Goal: Task Accomplishment & Management: Manage account settings

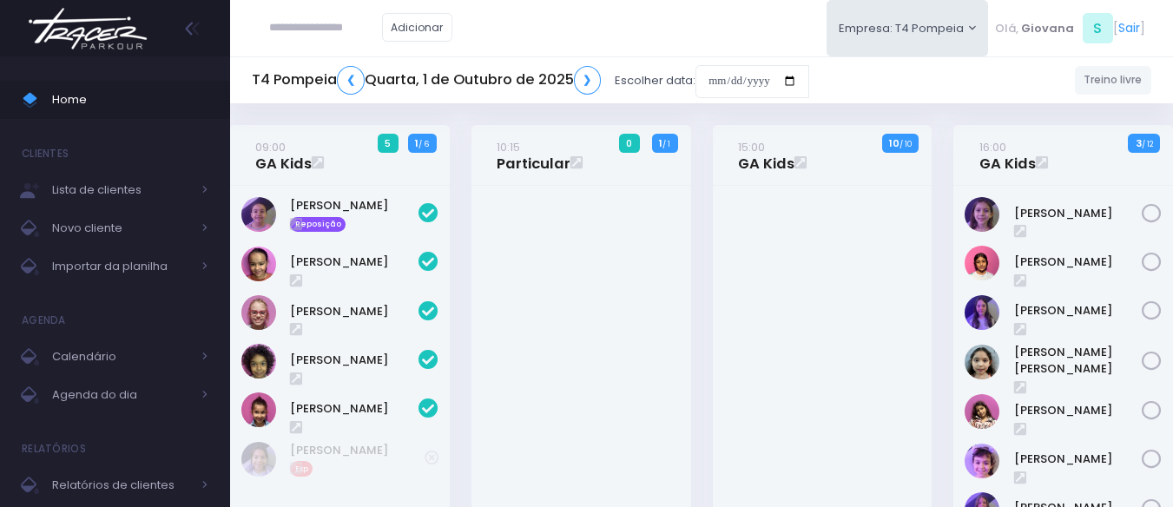
scroll to position [407, 0]
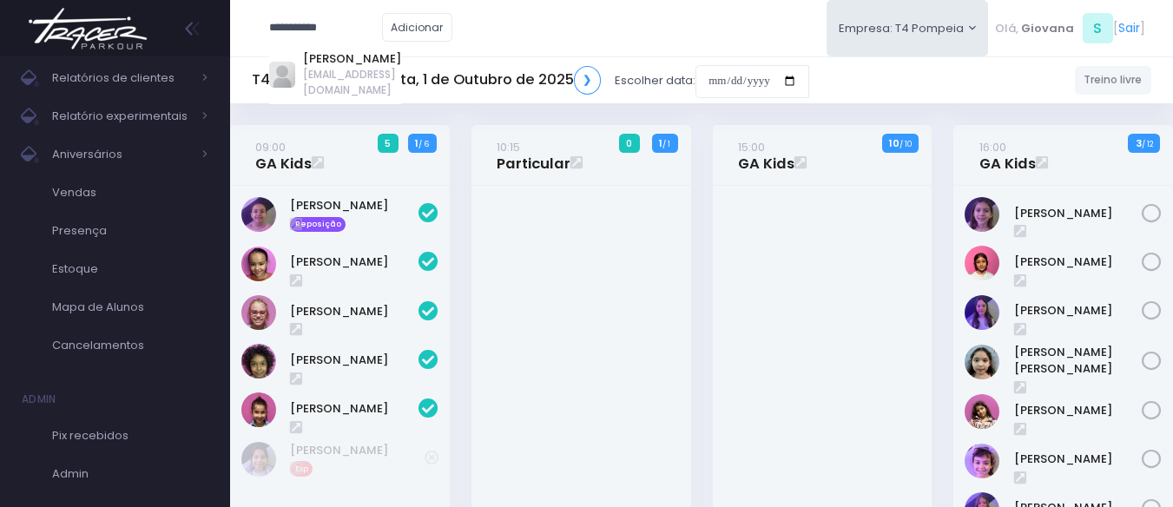
type input "**********"
click at [716, 85] on input "date" at bounding box center [752, 81] width 114 height 33
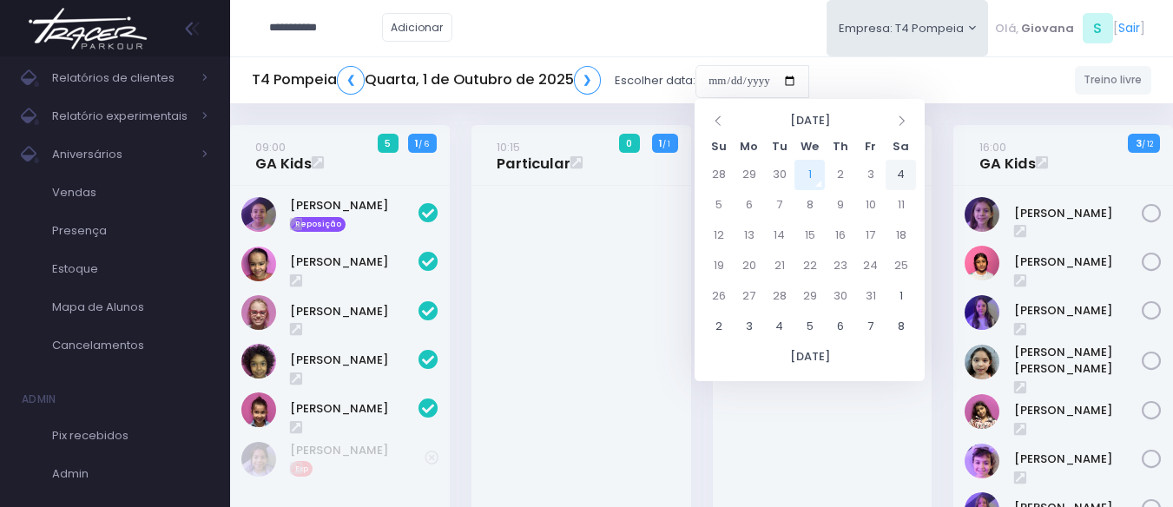
click at [904, 181] on td "4" at bounding box center [900, 175] width 30 height 30
type input "**********"
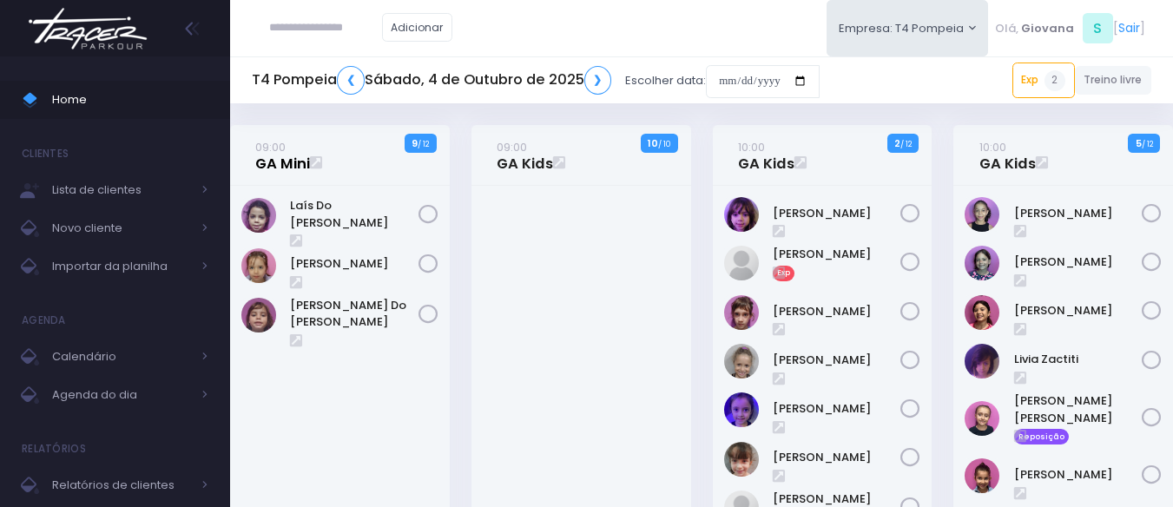
click at [273, 167] on link "09:00 GA Mini" at bounding box center [282, 155] width 55 height 35
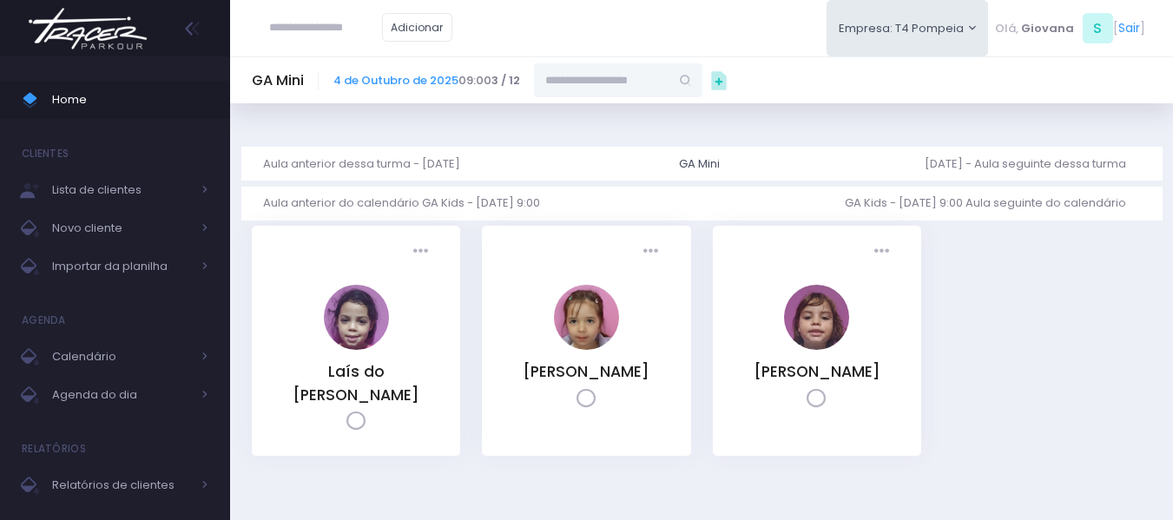
click at [599, 74] on input "text" at bounding box center [601, 79] width 135 height 33
paste input "**********"
click at [595, 102] on div "[PERSON_NAME] [EMAIL_ADDRESS][DOMAIN_NAME]" at bounding box center [601, 127] width 135 height 60
type input "**********"
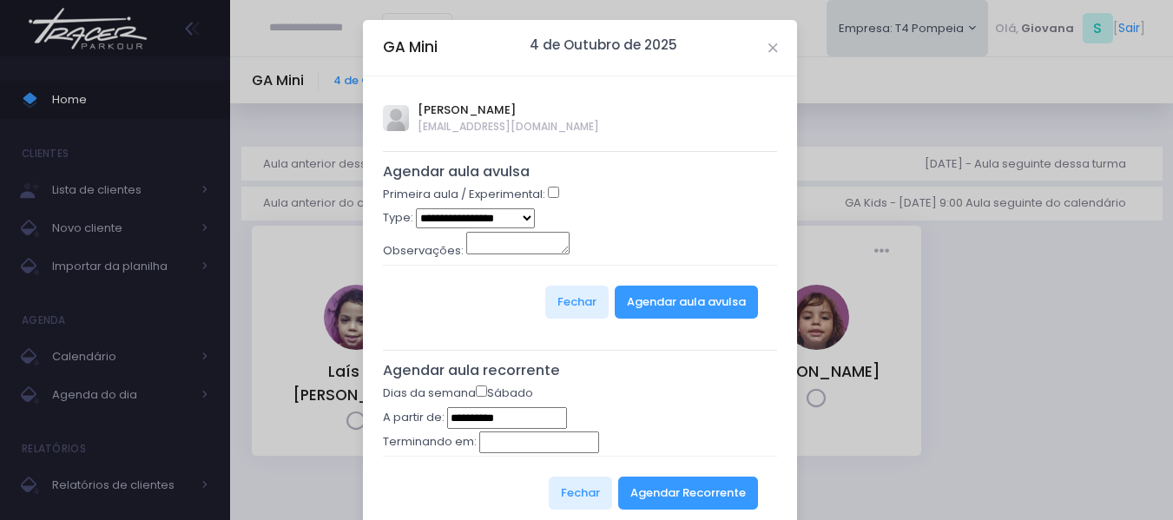
click at [550, 186] on div "Primeira aula / Experimental:" at bounding box center [580, 197] width 395 height 23
click at [555, 197] on div "Primeira aula / Experimental:" at bounding box center [580, 197] width 395 height 23
select select "*"
click at [660, 306] on button "Agendar aula avulsa" at bounding box center [686, 302] width 143 height 33
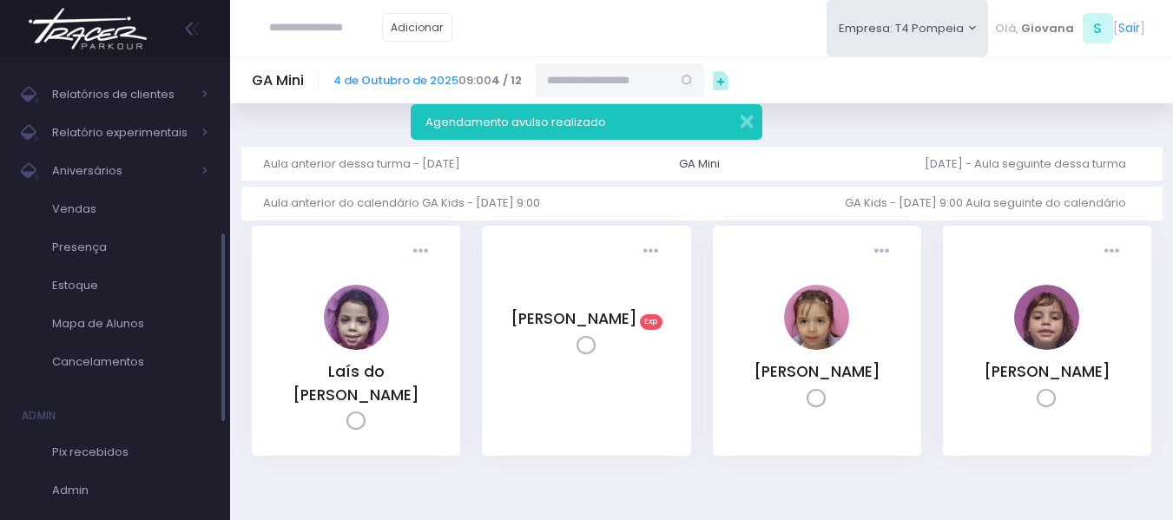
scroll to position [434, 0]
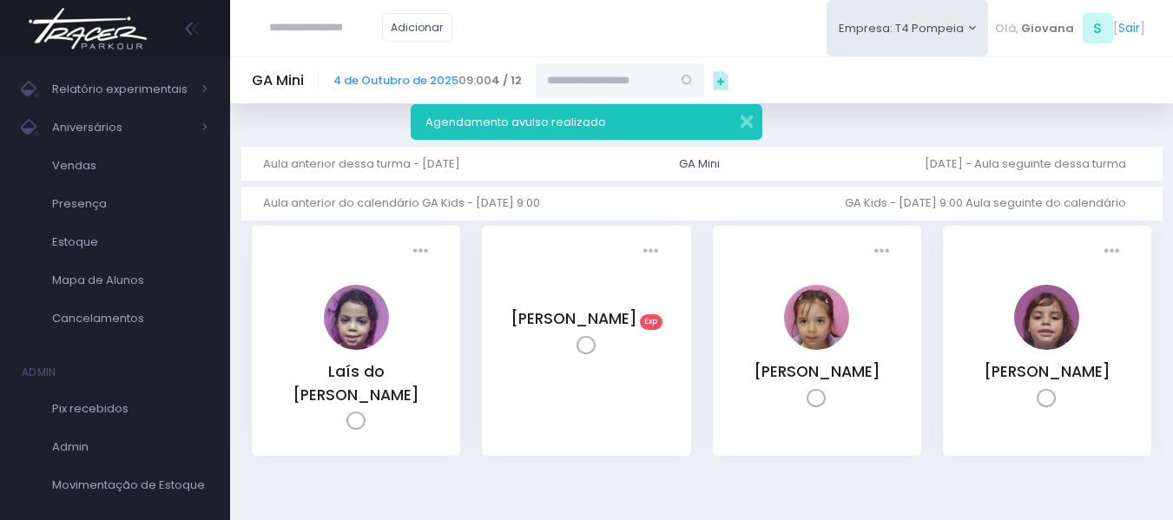
click at [295, 38] on input "text" at bounding box center [325, 27] width 113 height 33
type input "**********"
click input "submit" at bounding box center [0, 0] width 0 height 0
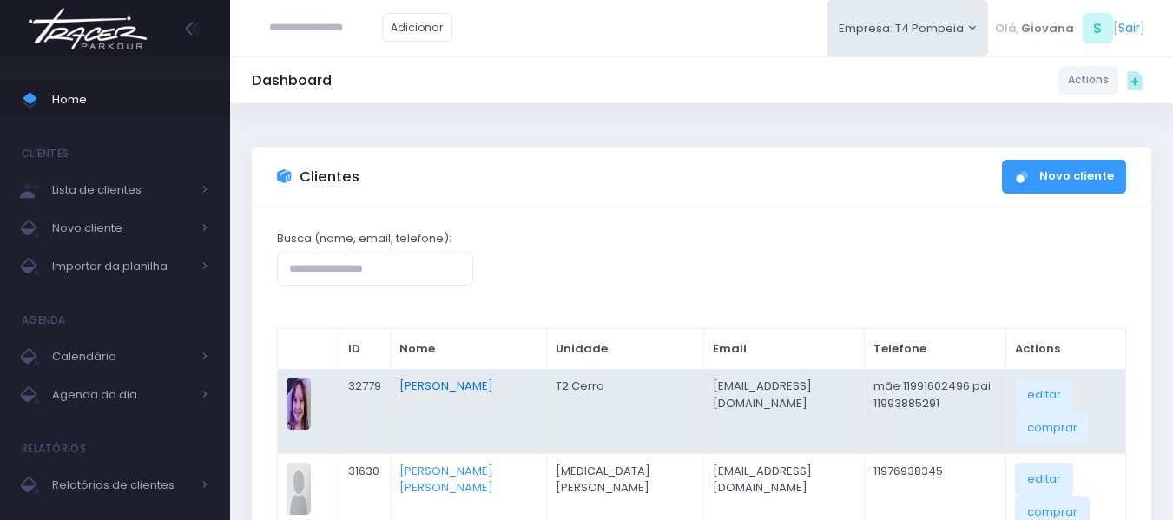
click at [473, 390] on link "[PERSON_NAME]" at bounding box center [446, 386] width 94 height 16
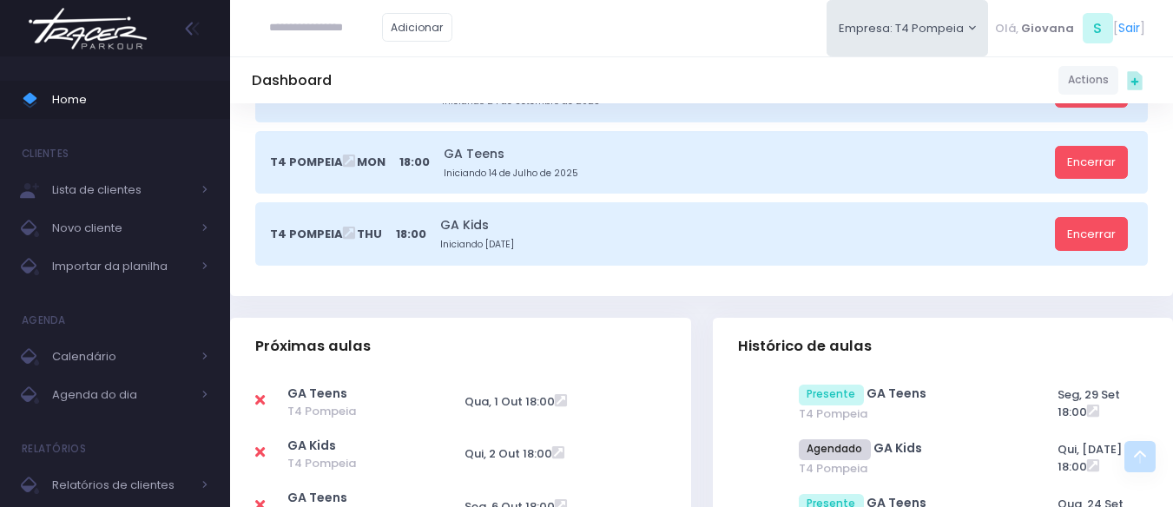
scroll to position [434, 0]
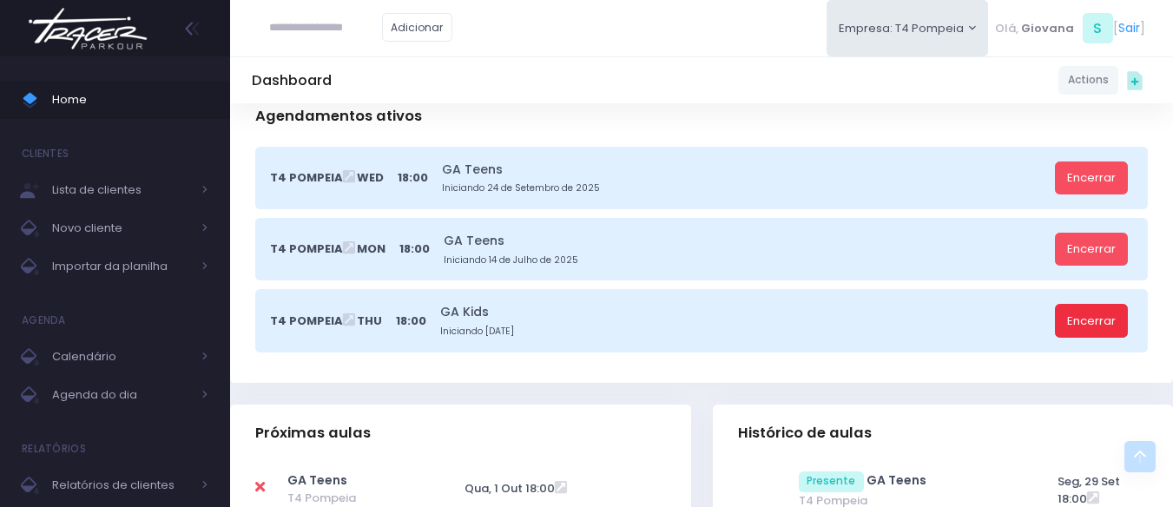
click at [1093, 316] on link "Encerrar" at bounding box center [1091, 320] width 73 height 33
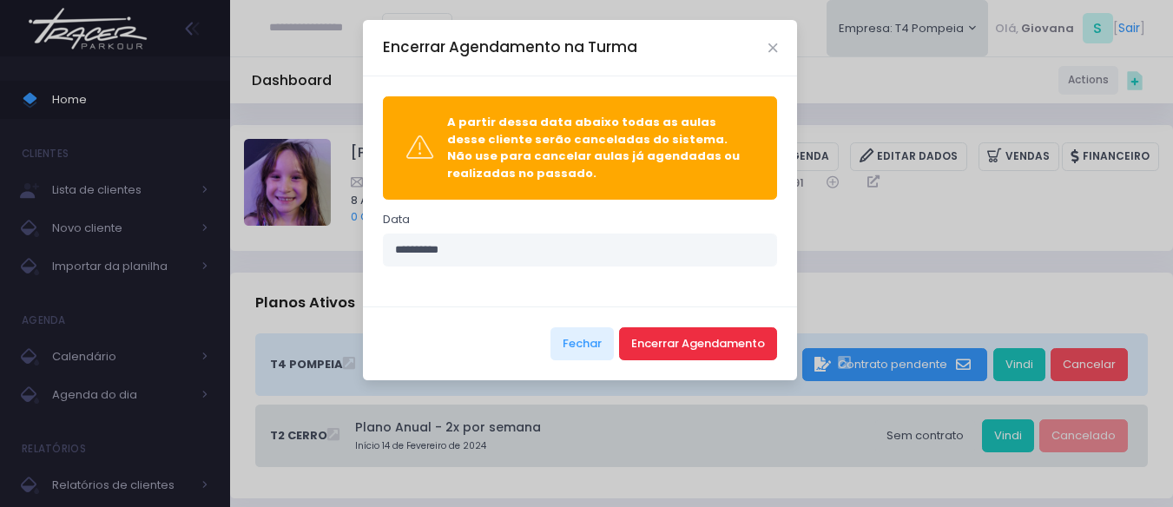
click at [702, 354] on button "Encerrar Agendamento" at bounding box center [698, 343] width 158 height 33
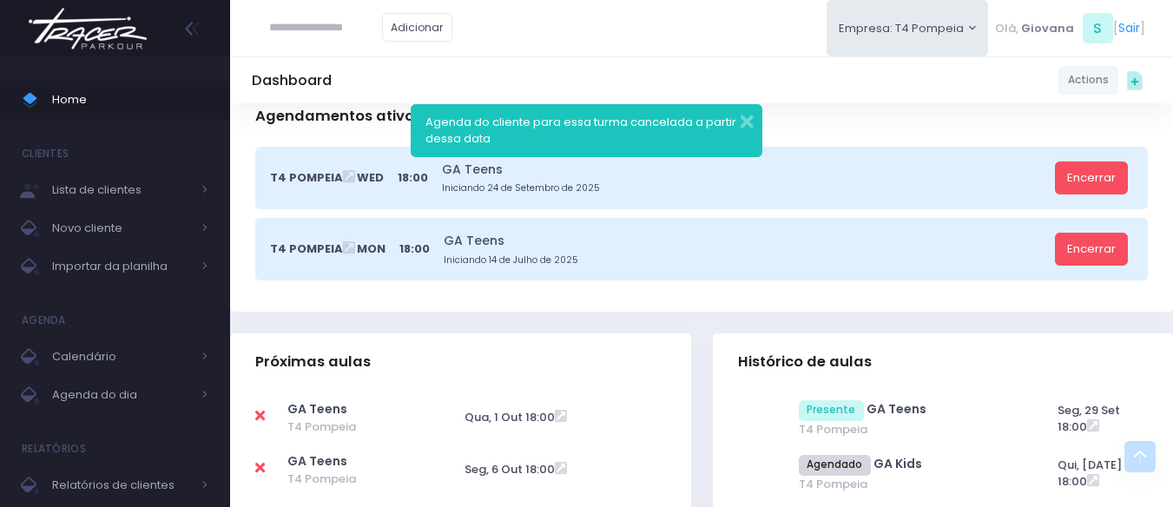
scroll to position [608, 0]
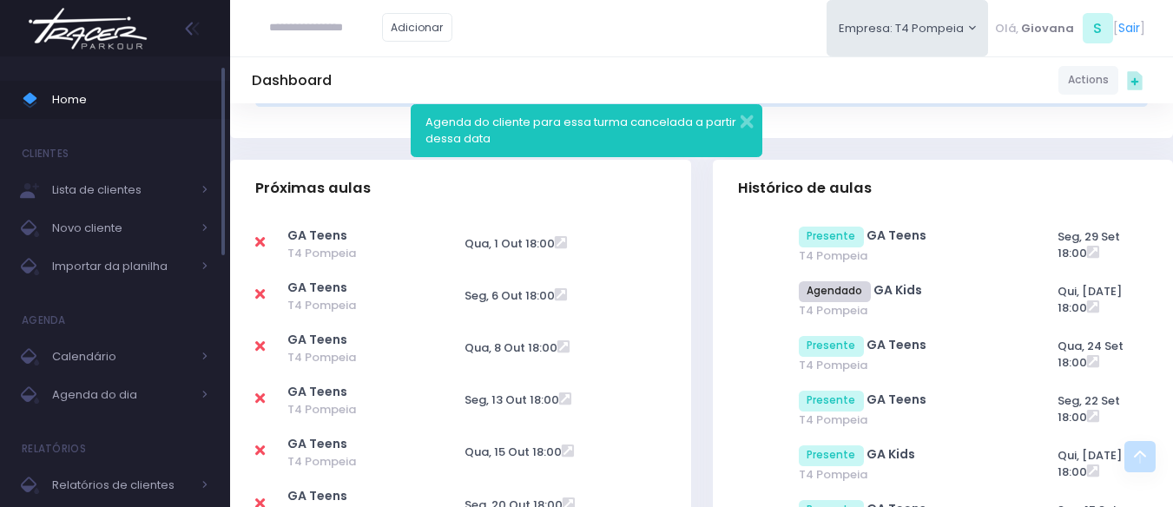
click at [83, 95] on span "Home" at bounding box center [130, 100] width 156 height 23
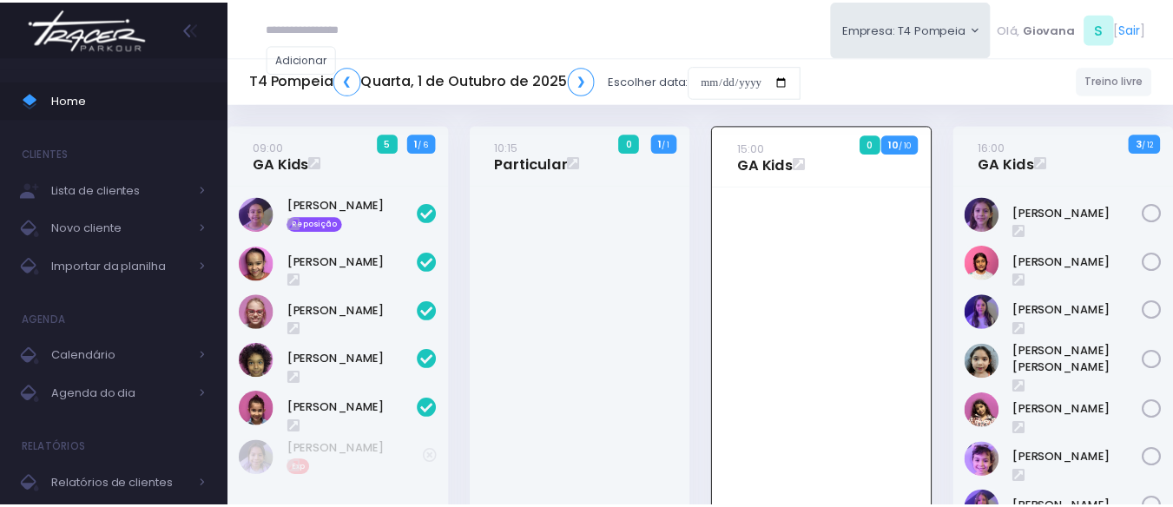
scroll to position [125, 0]
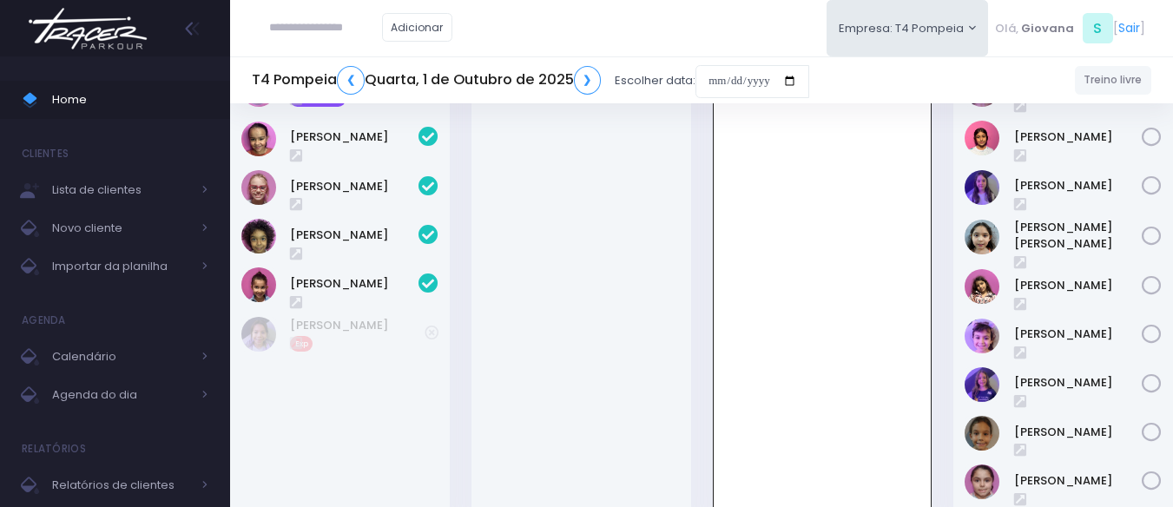
click at [713, 321] on div "15:00 GA Kids 0 10 / 10" at bounding box center [823, 262] width 220 height 525
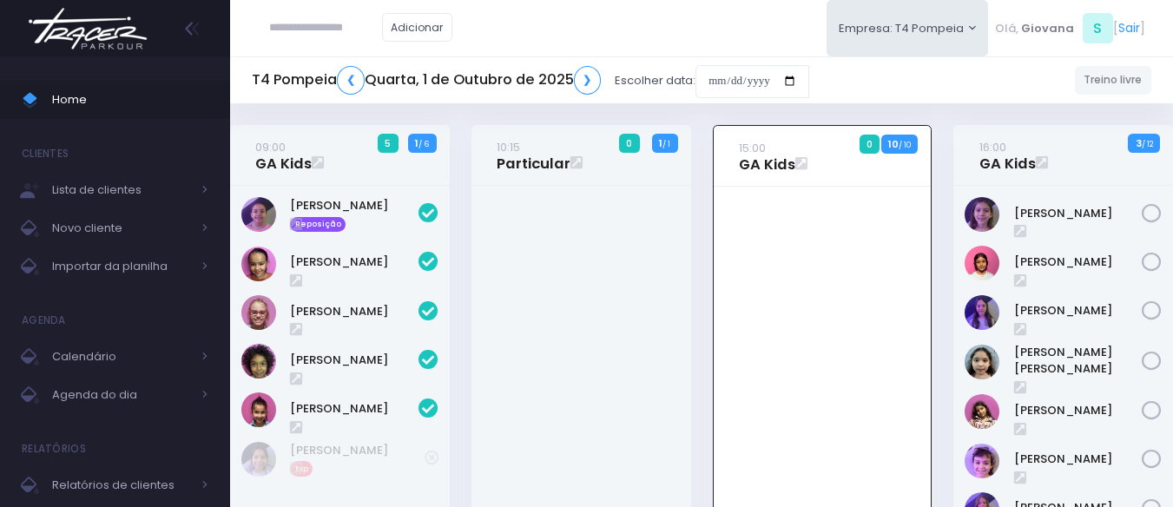
click at [713, 209] on div "15:00 GA Kids 0 10 / 10" at bounding box center [823, 387] width 220 height 525
click at [688, 189] on div at bounding box center [581, 418] width 220 height 464
